Goal: Find specific page/section: Find specific page/section

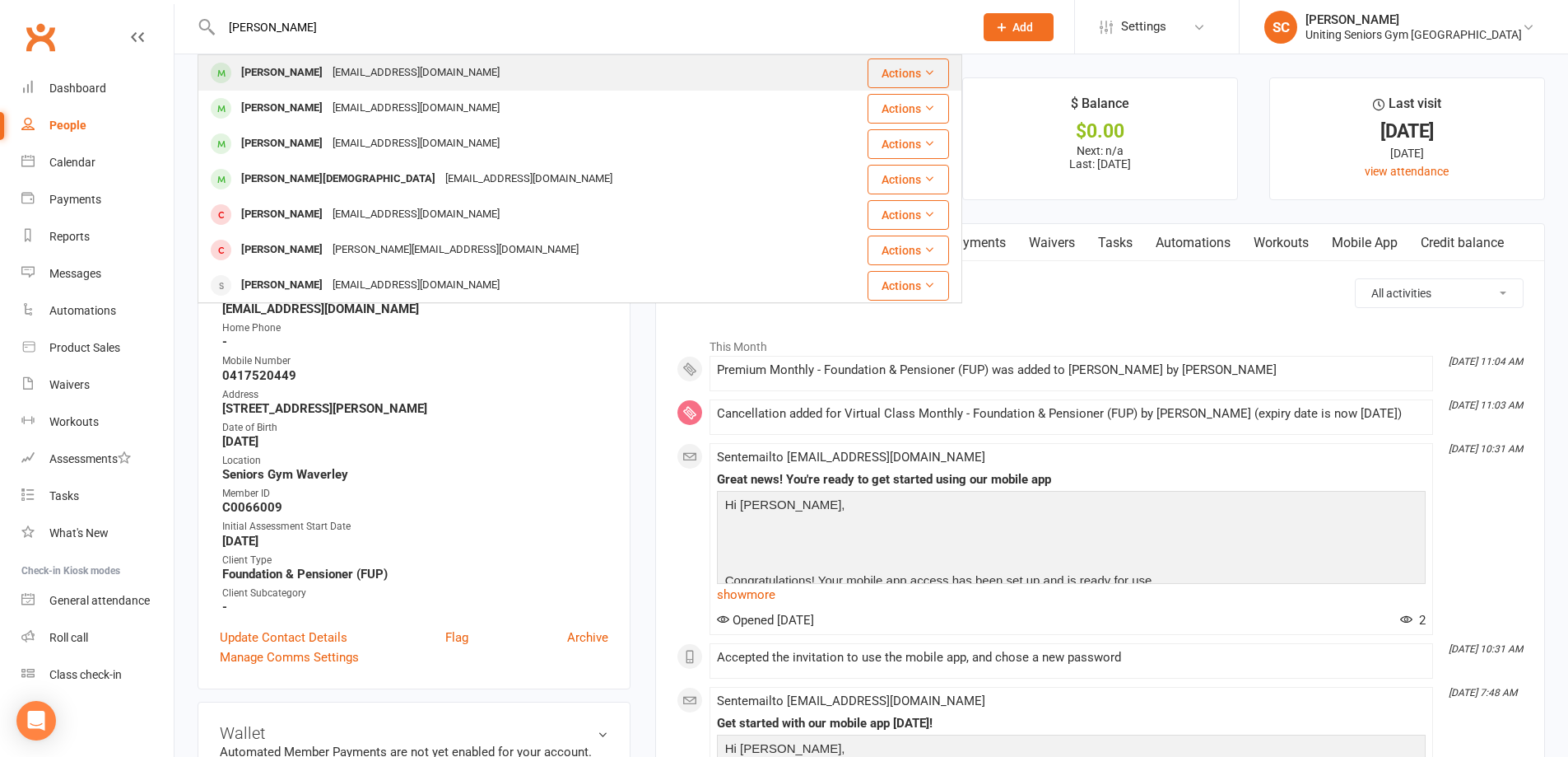
type input "[PERSON_NAME]"
click at [366, 74] on div "[EMAIL_ADDRESS][DOMAIN_NAME]" at bounding box center [416, 72] width 177 height 24
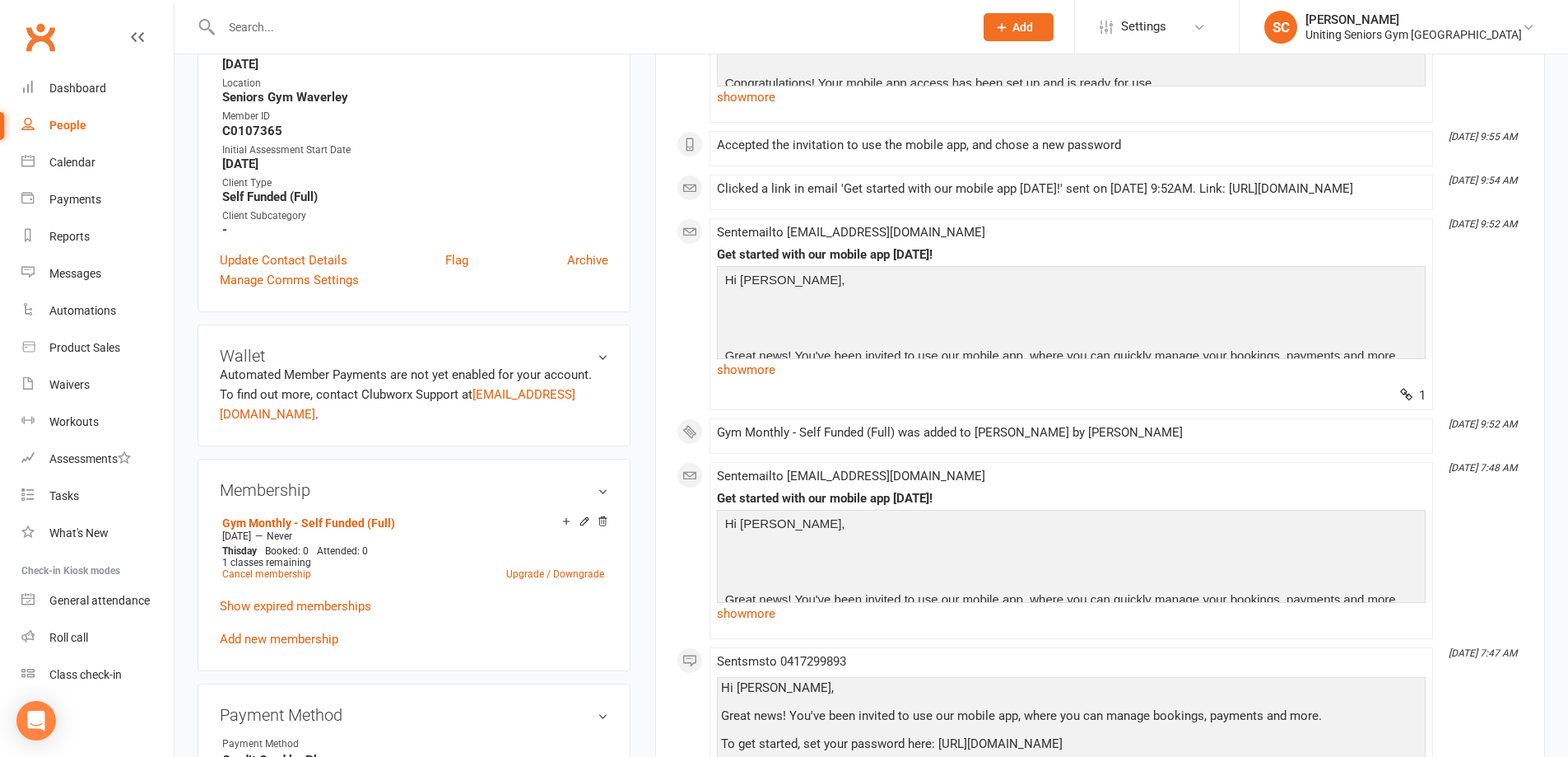
scroll to position [412, 0]
drag, startPoint x: 370, startPoint y: 42, endPoint x: 371, endPoint y: 26, distance: 16.0
click at [369, 42] on div at bounding box center [580, 26] width 765 height 54
click at [372, 23] on input "text" at bounding box center [589, 27] width 745 height 23
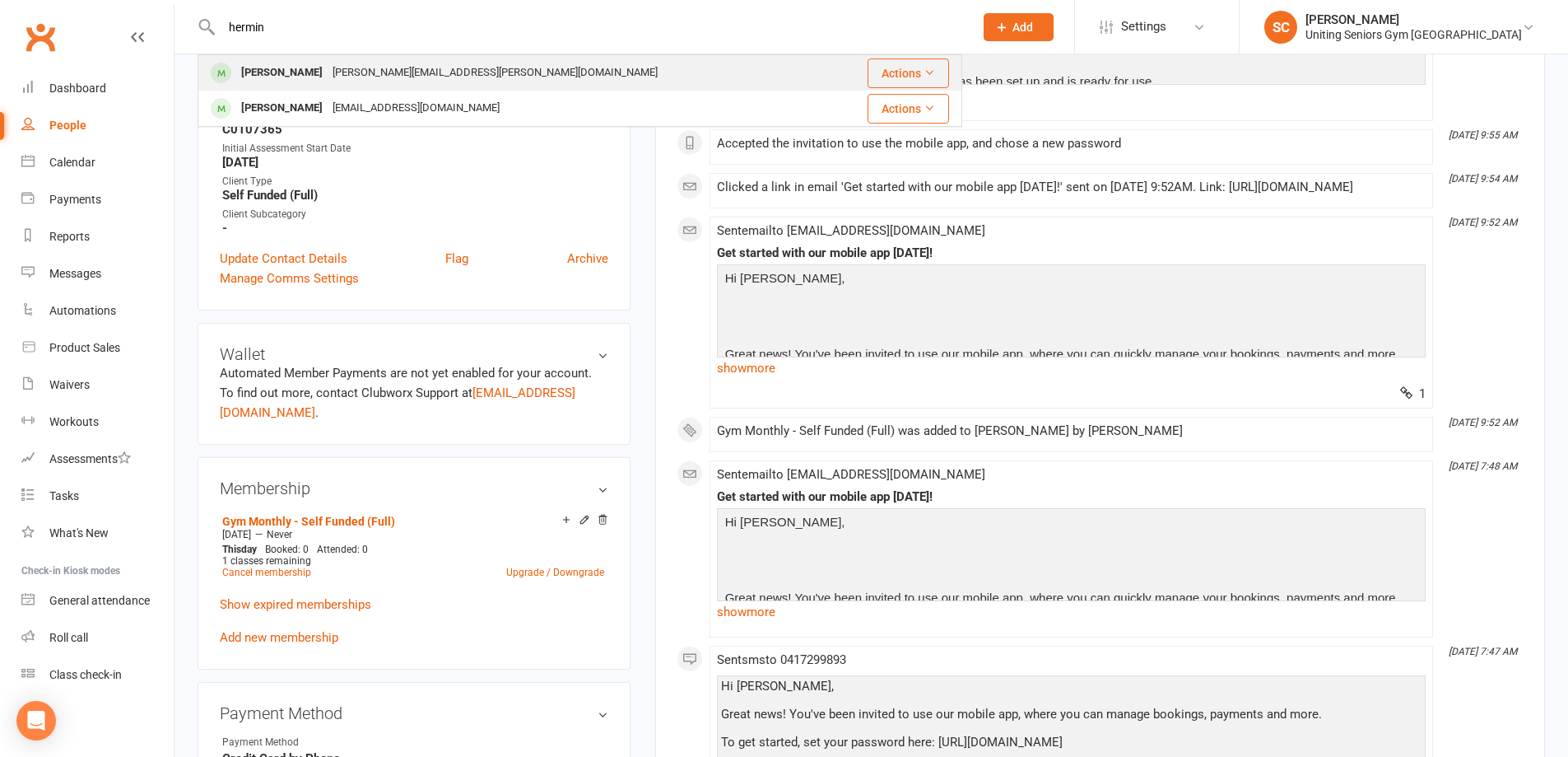
type input "hermin"
click at [373, 73] on div "[PERSON_NAME][EMAIL_ADDRESS][PERSON_NAME][DOMAIN_NAME]" at bounding box center [494, 72] width 335 height 24
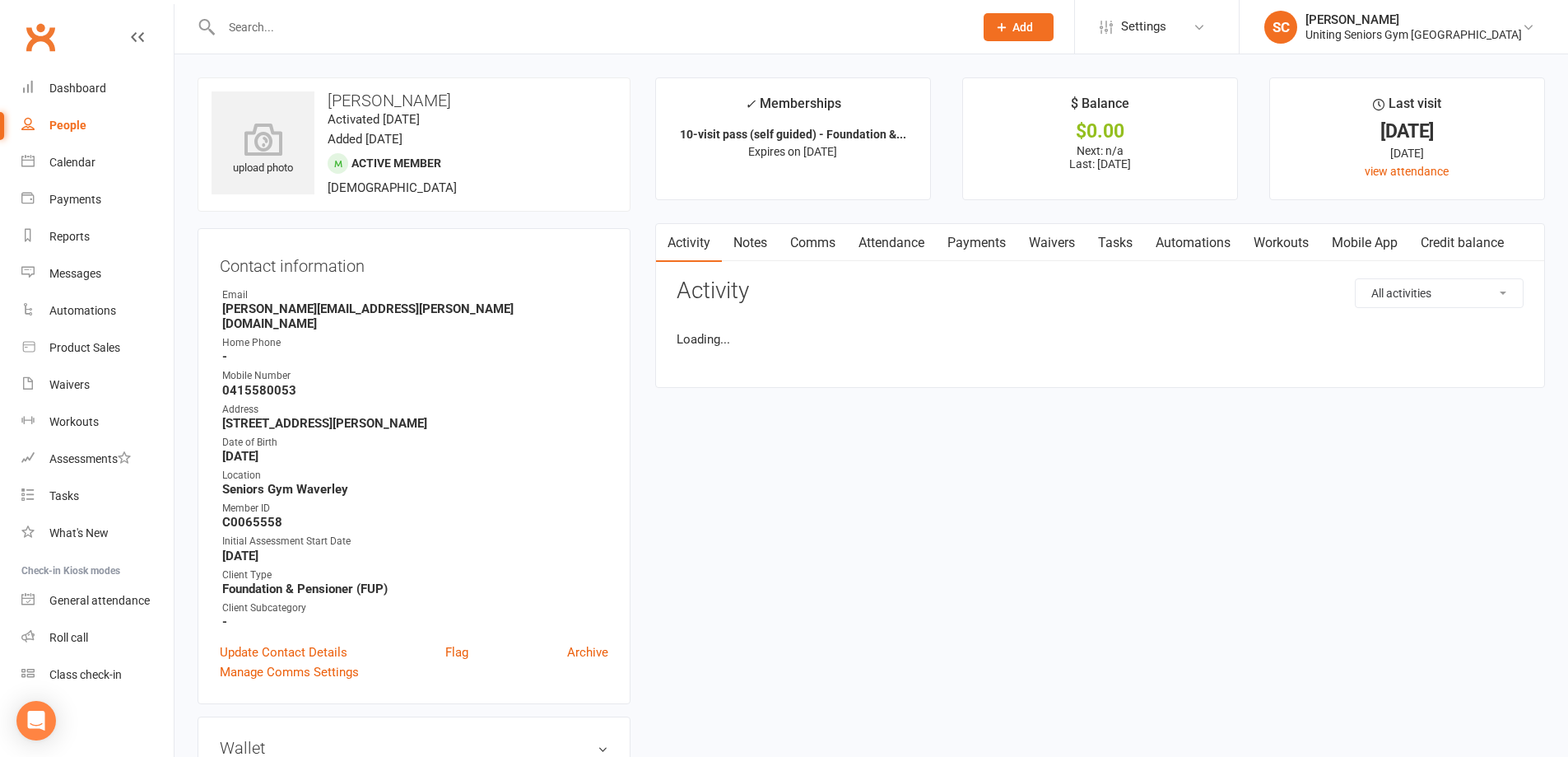
scroll to position [576, 0]
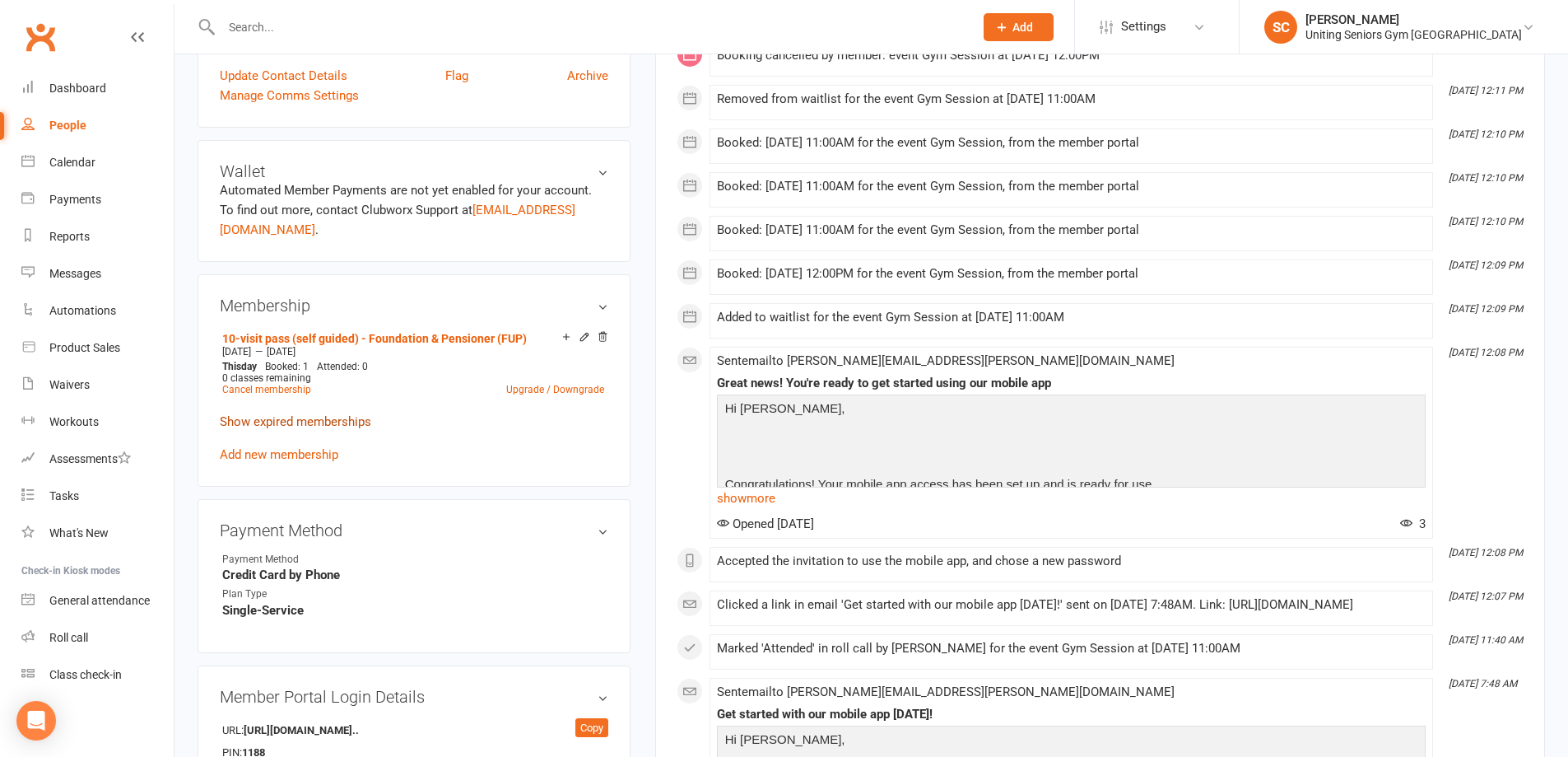
click at [320, 414] on link "Show expired memberships" at bounding box center [295, 421] width 151 height 15
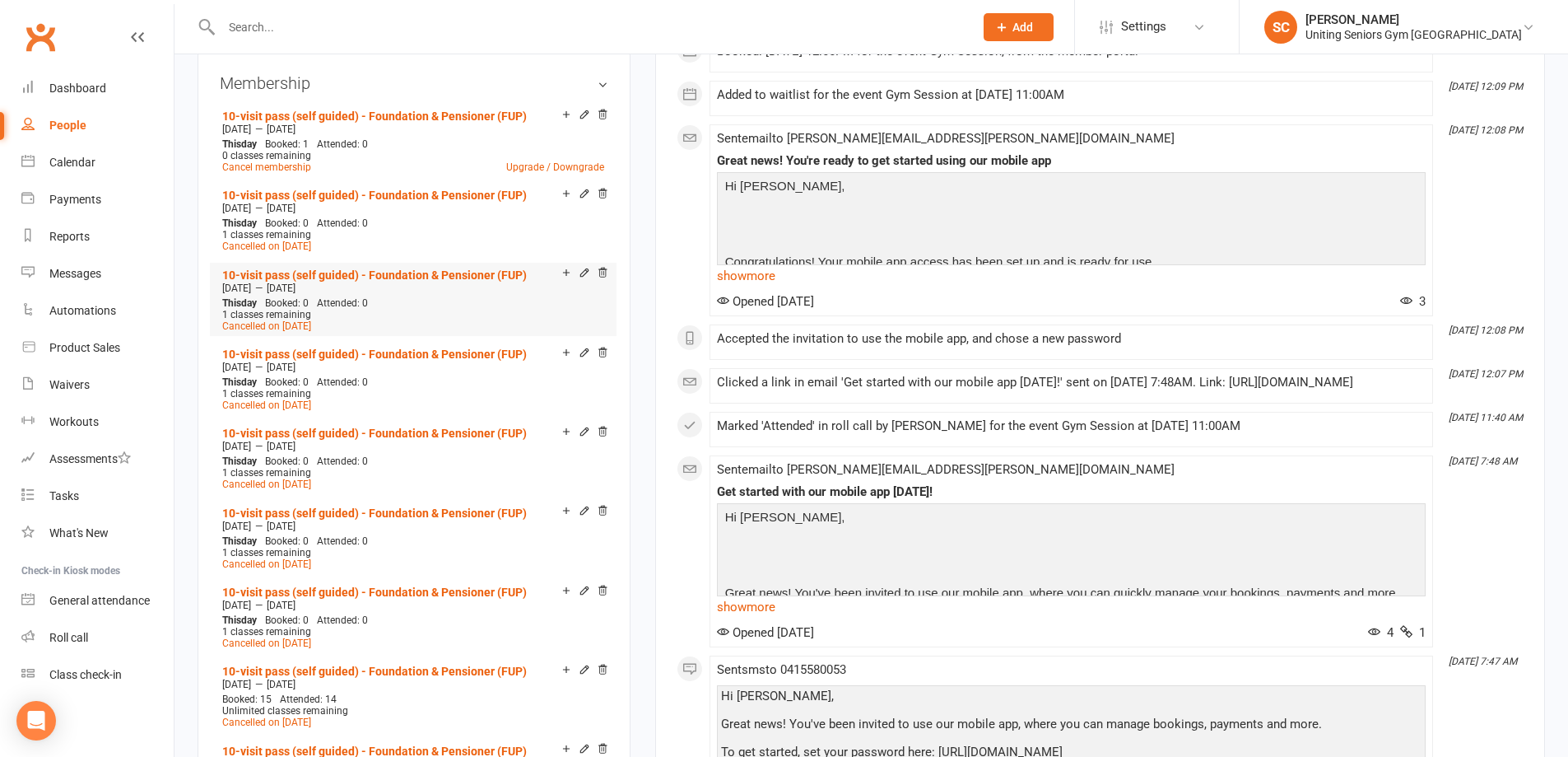
scroll to position [823, 0]
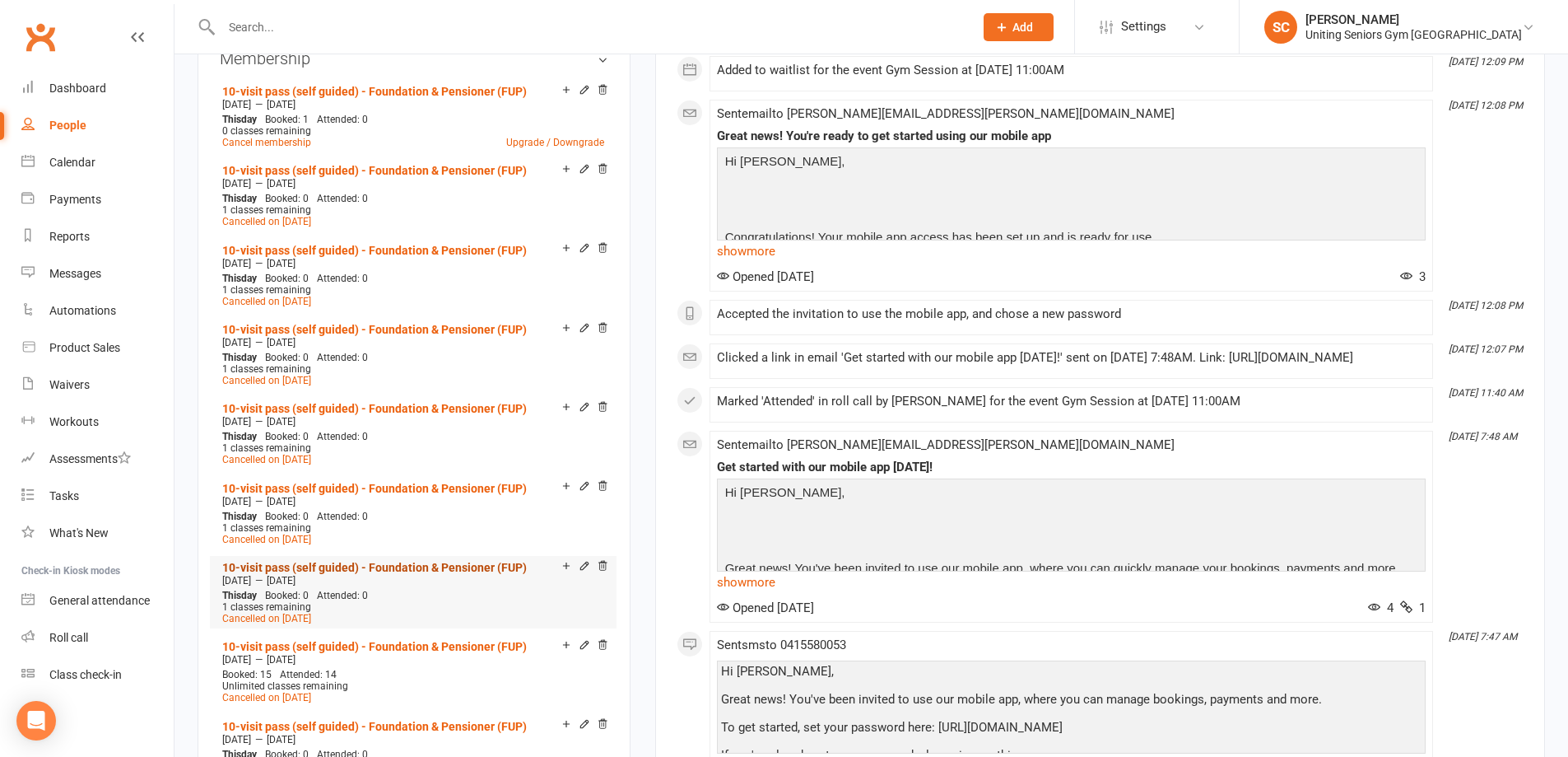
click at [295, 561] on link "10-visit pass (self guided) - Foundation & Pensioner (FUP)" at bounding box center [374, 567] width 305 height 13
